Goal: Register for event/course

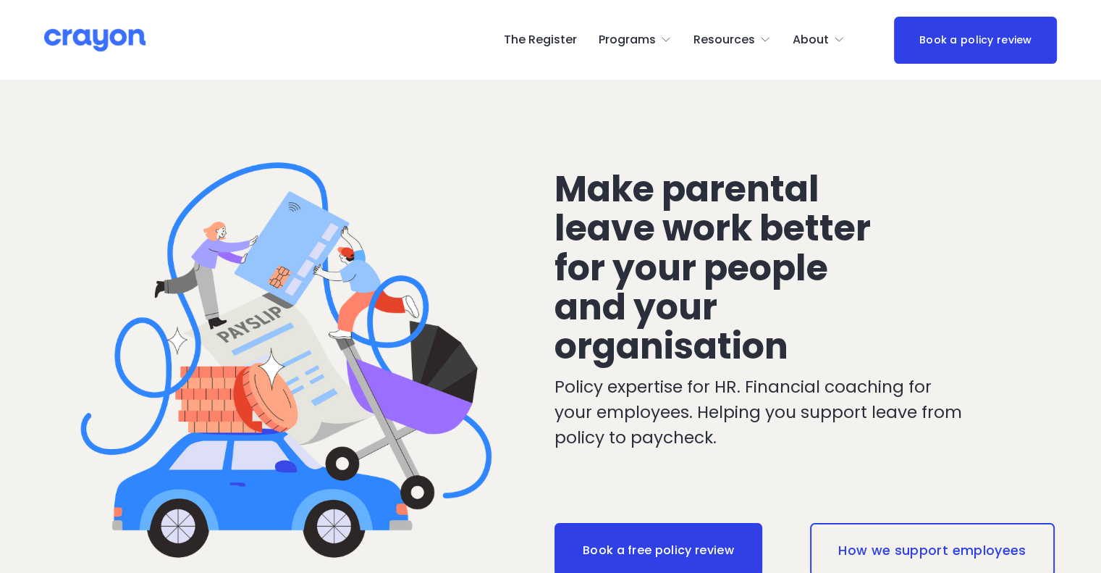
click at [0, 0] on span "Nest: Baby Prep" at bounding box center [0, 0] width 0 height 0
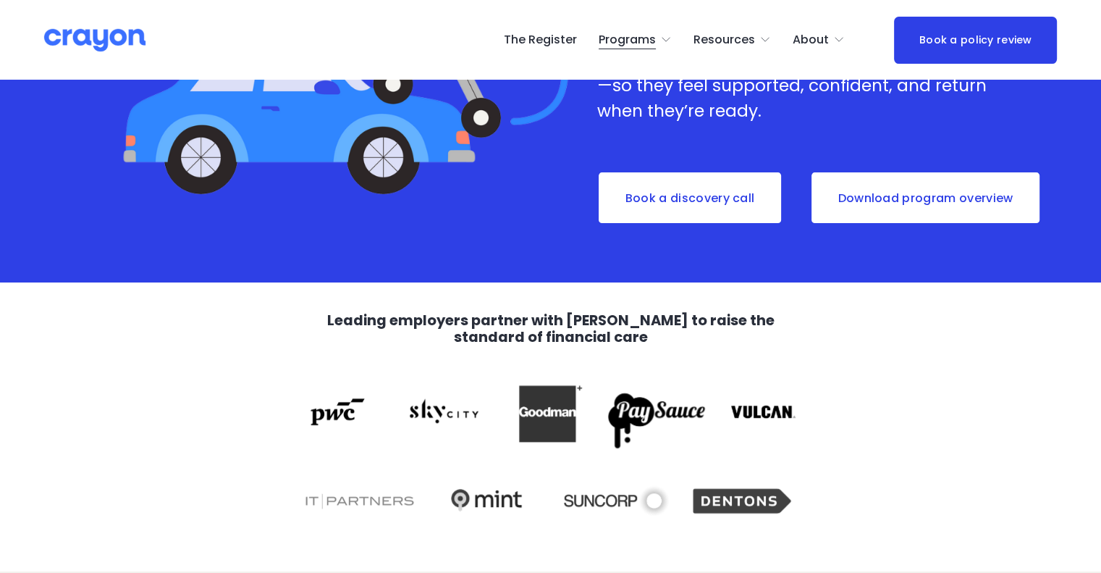
scroll to position [434, 0]
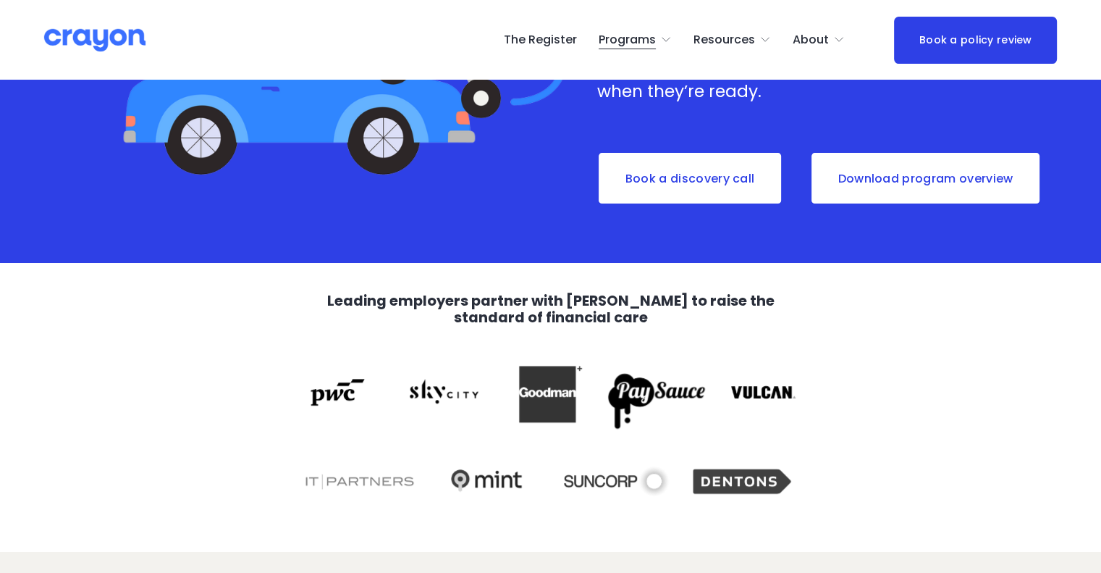
click at [545, 31] on link "The Register" at bounding box center [540, 39] width 73 height 23
